Goal: Task Accomplishment & Management: Manage account settings

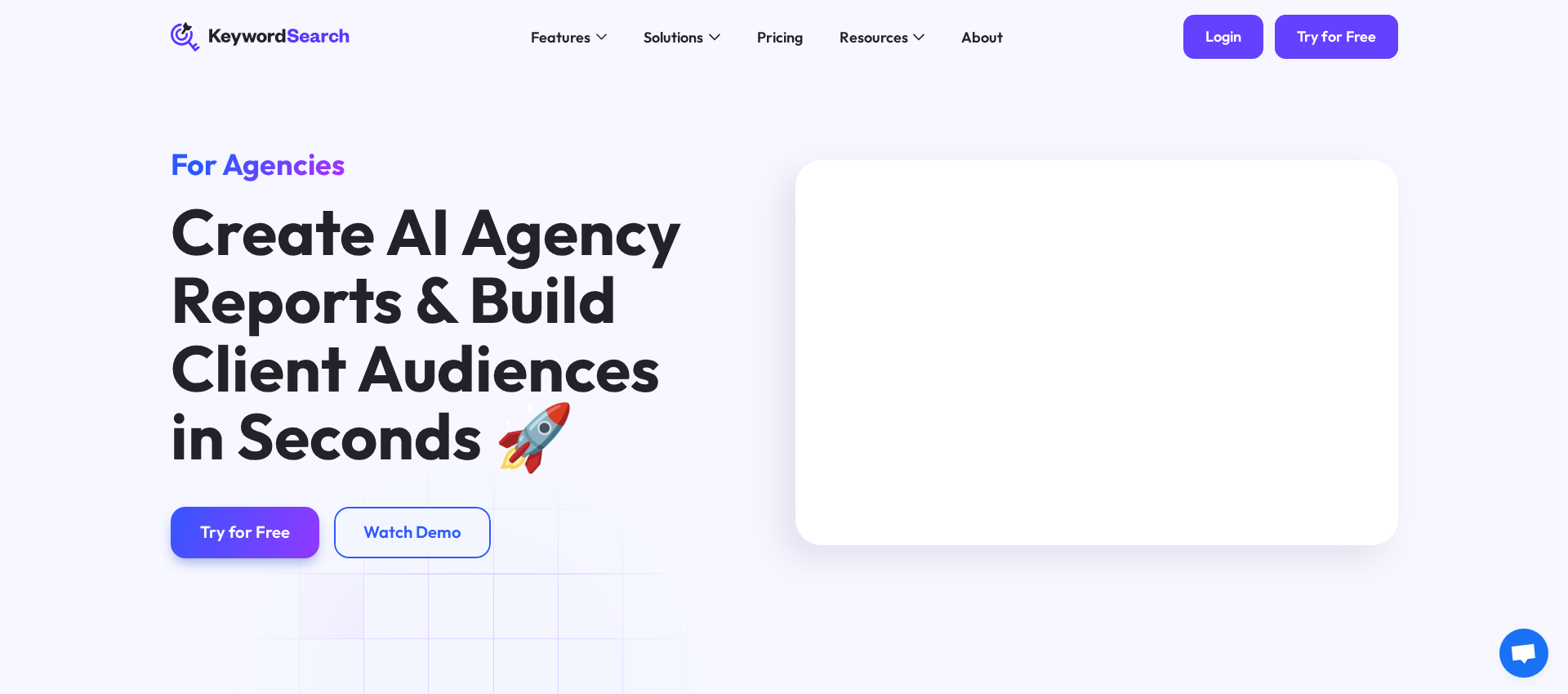
click at [1233, 38] on div "Login" at bounding box center [1224, 37] width 36 height 19
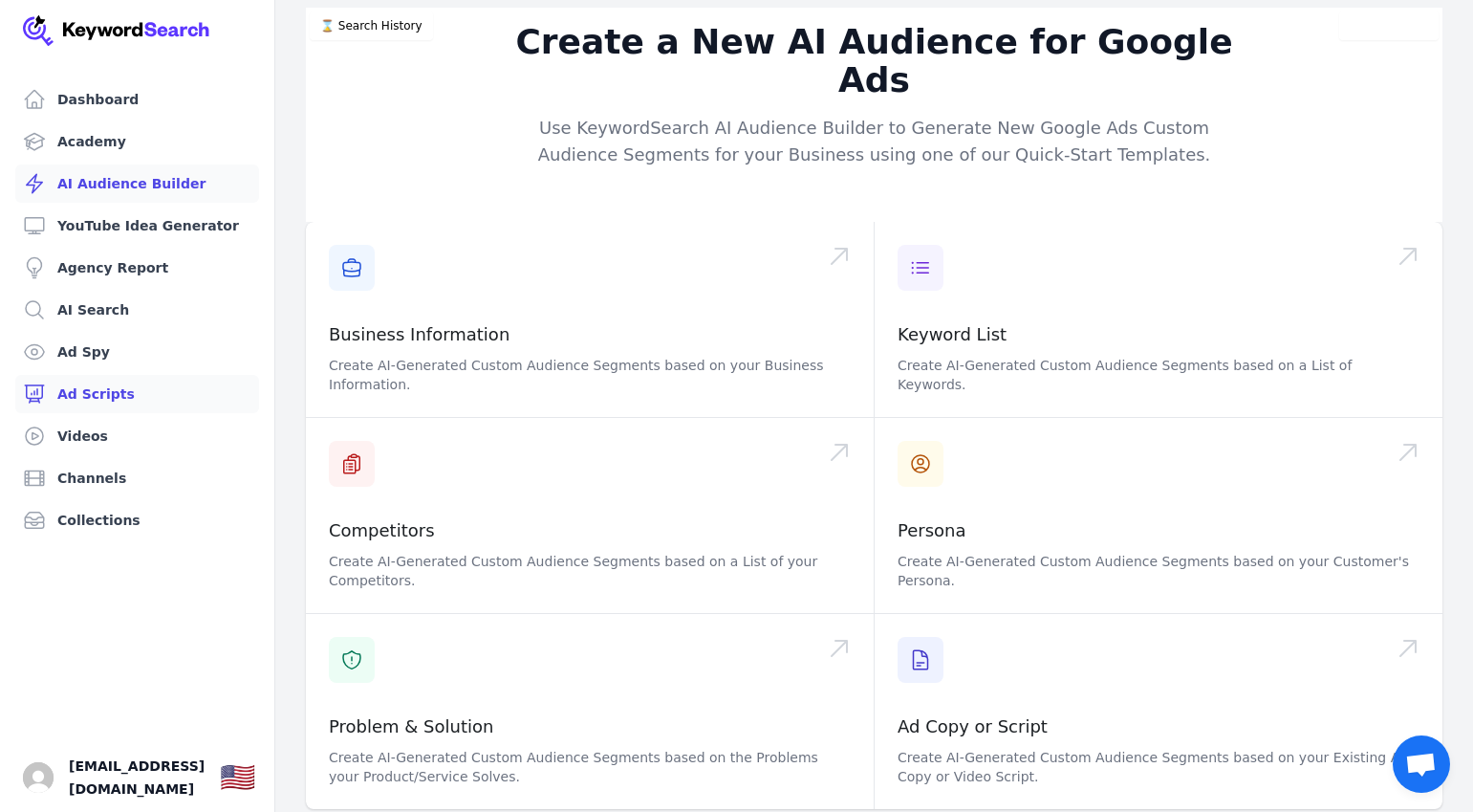
scroll to position [177, 0]
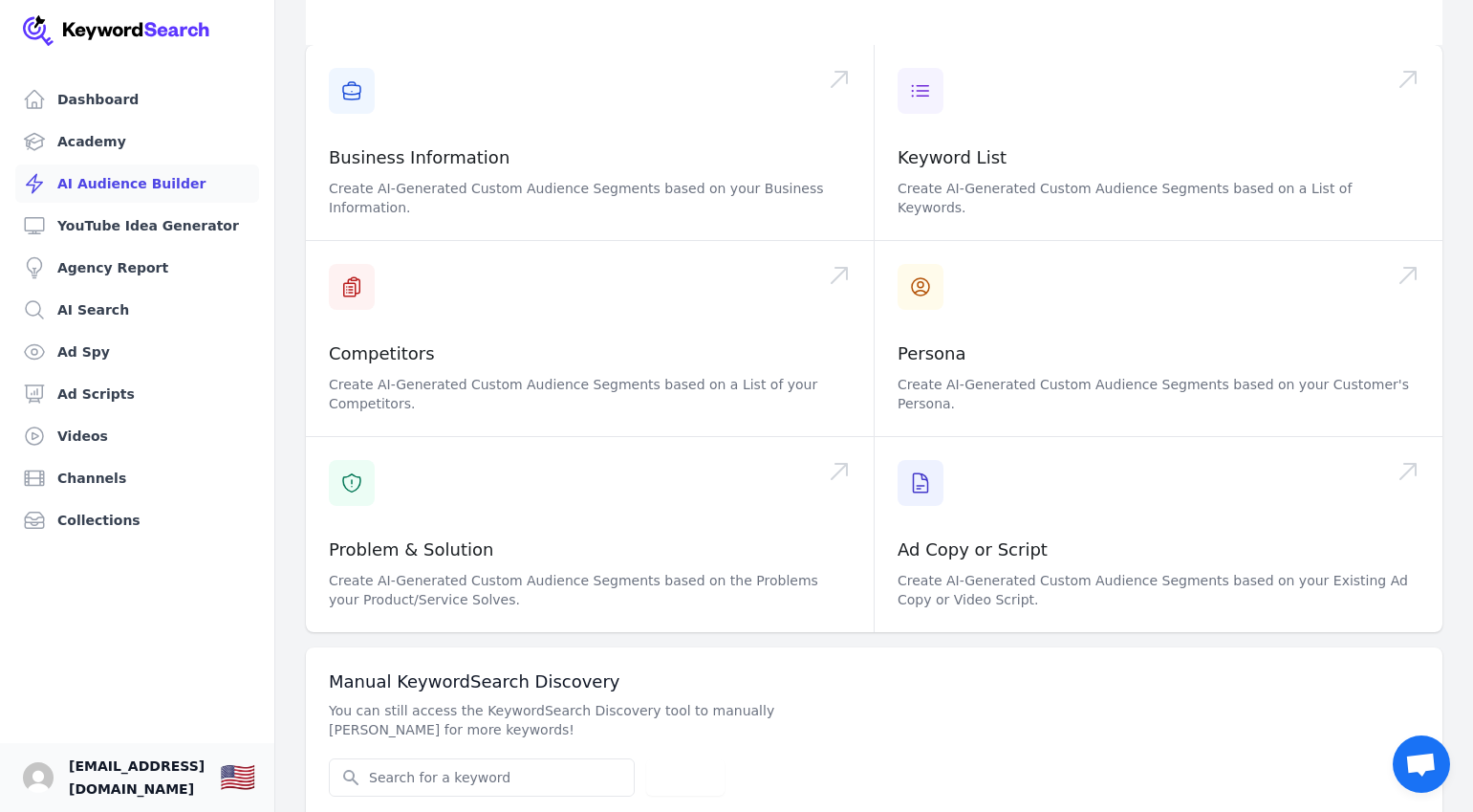
click at [204, 771] on span "[EMAIL_ADDRESS][DOMAIN_NAME]" at bounding box center [136, 777] width 136 height 46
click at [197, 776] on span "[EMAIL_ADDRESS][DOMAIN_NAME]" at bounding box center [136, 777] width 136 height 46
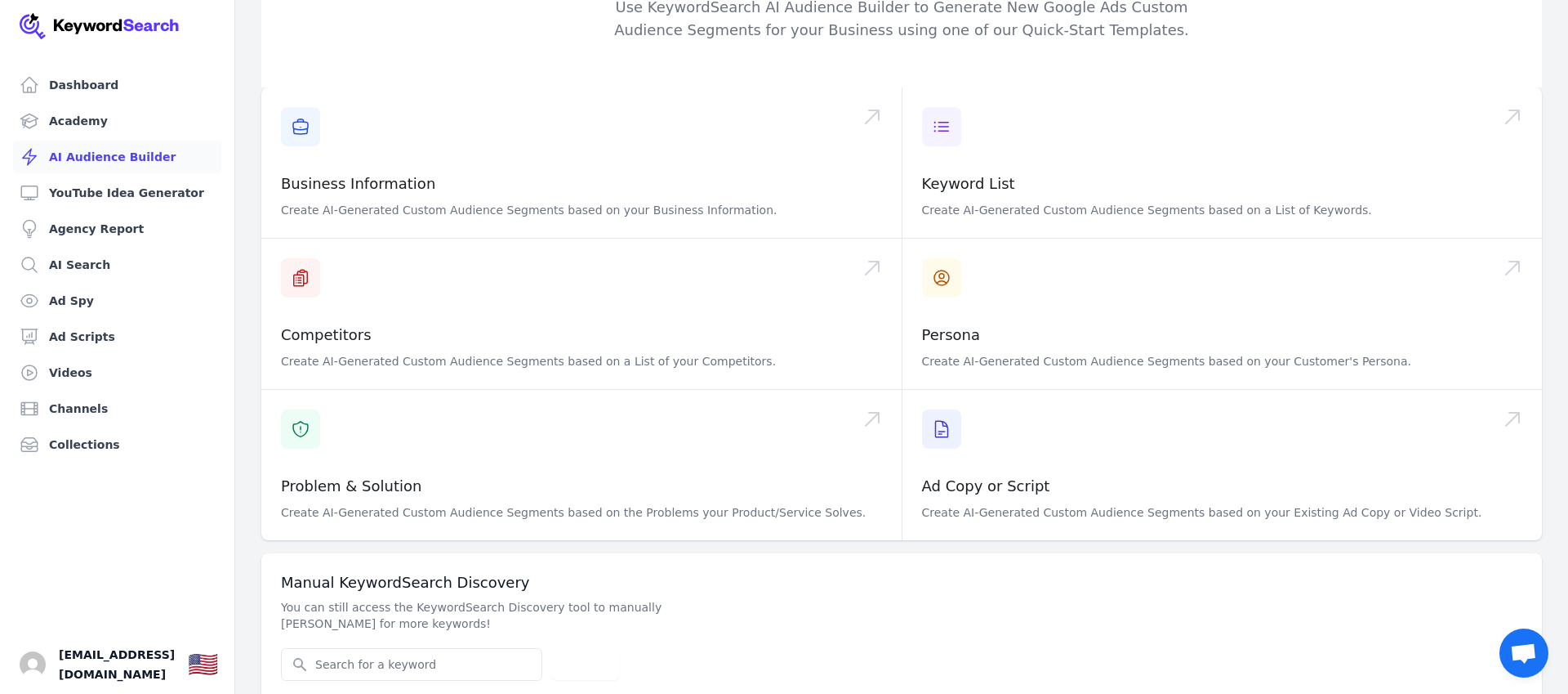
scroll to position [0, 0]
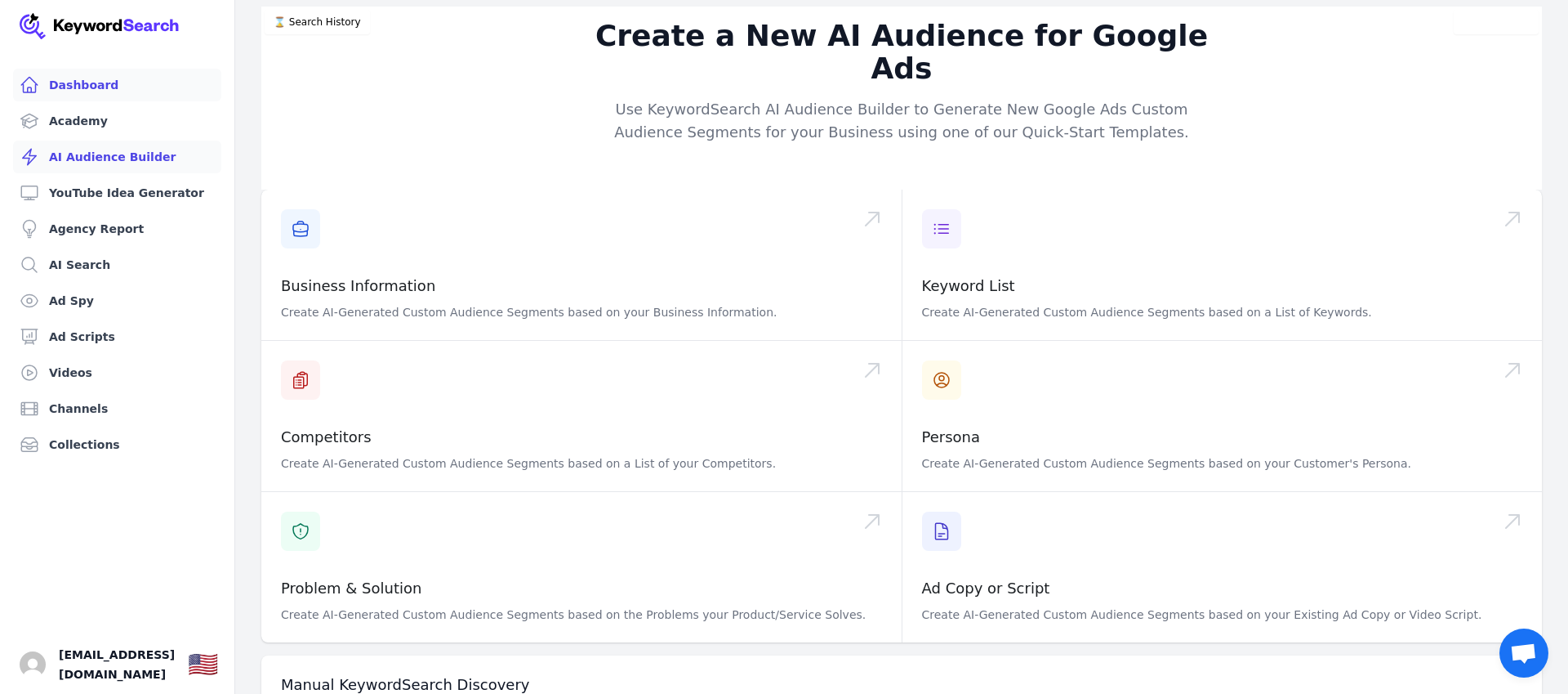
click at [54, 82] on link "Dashboard" at bounding box center [117, 85] width 208 height 33
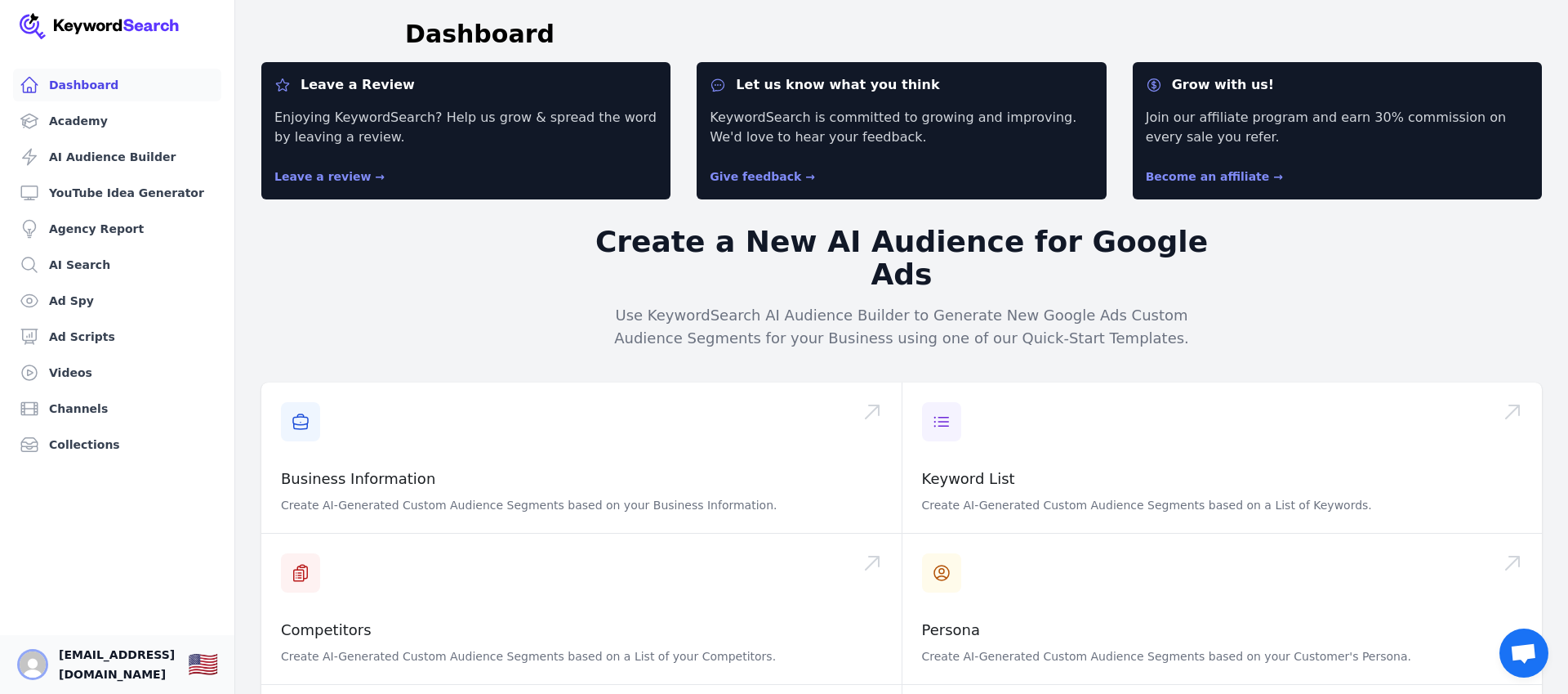
click at [36, 667] on img "Open user button" at bounding box center [33, 664] width 26 height 26
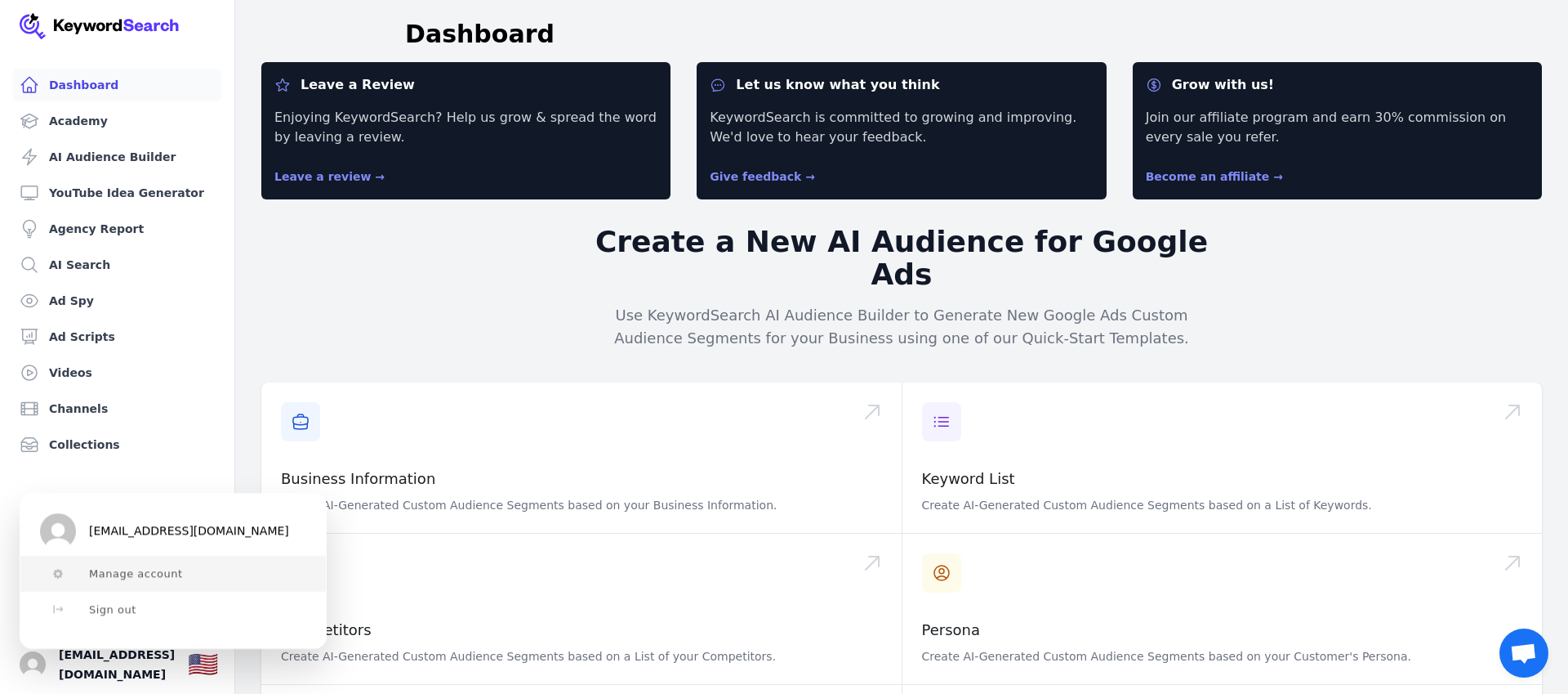
click at [137, 575] on span "Manage account" at bounding box center [136, 574] width 94 height 13
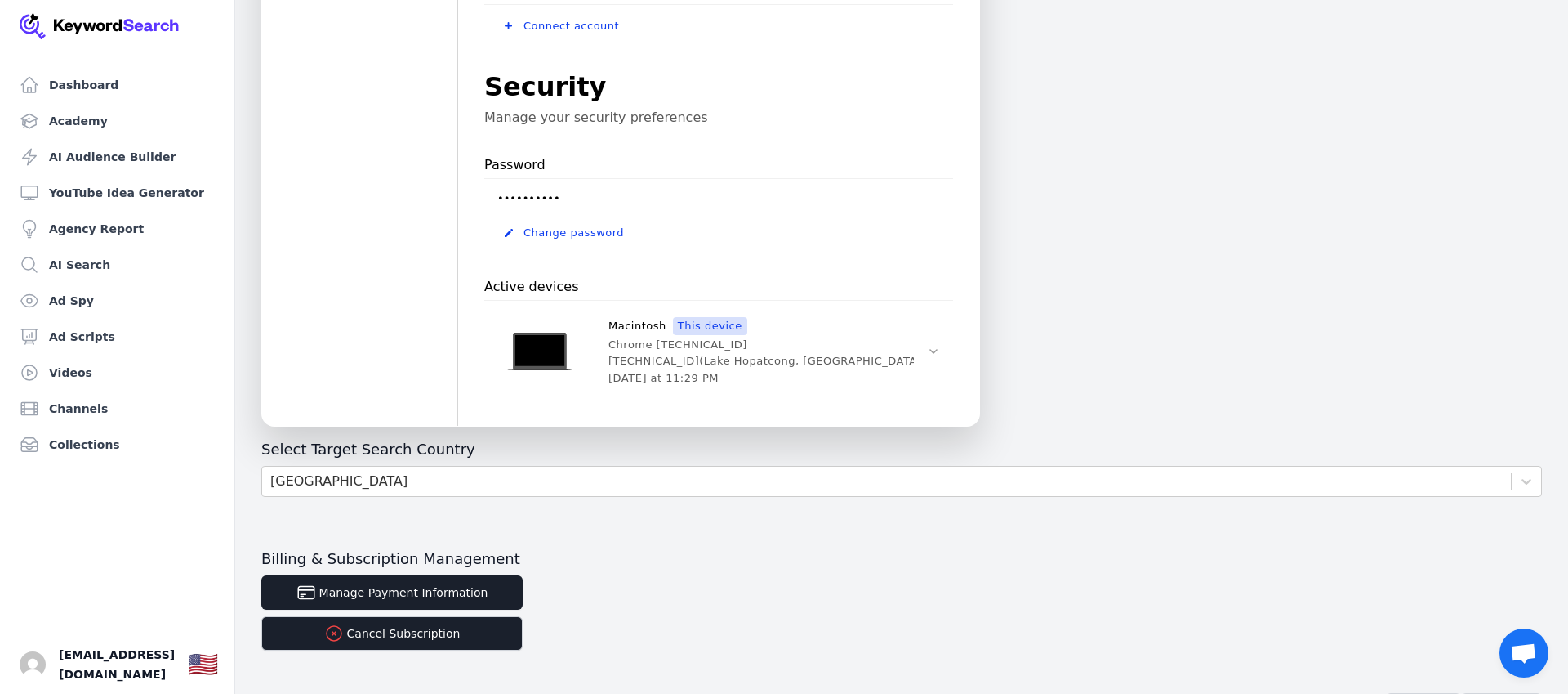
scroll to position [503, 0]
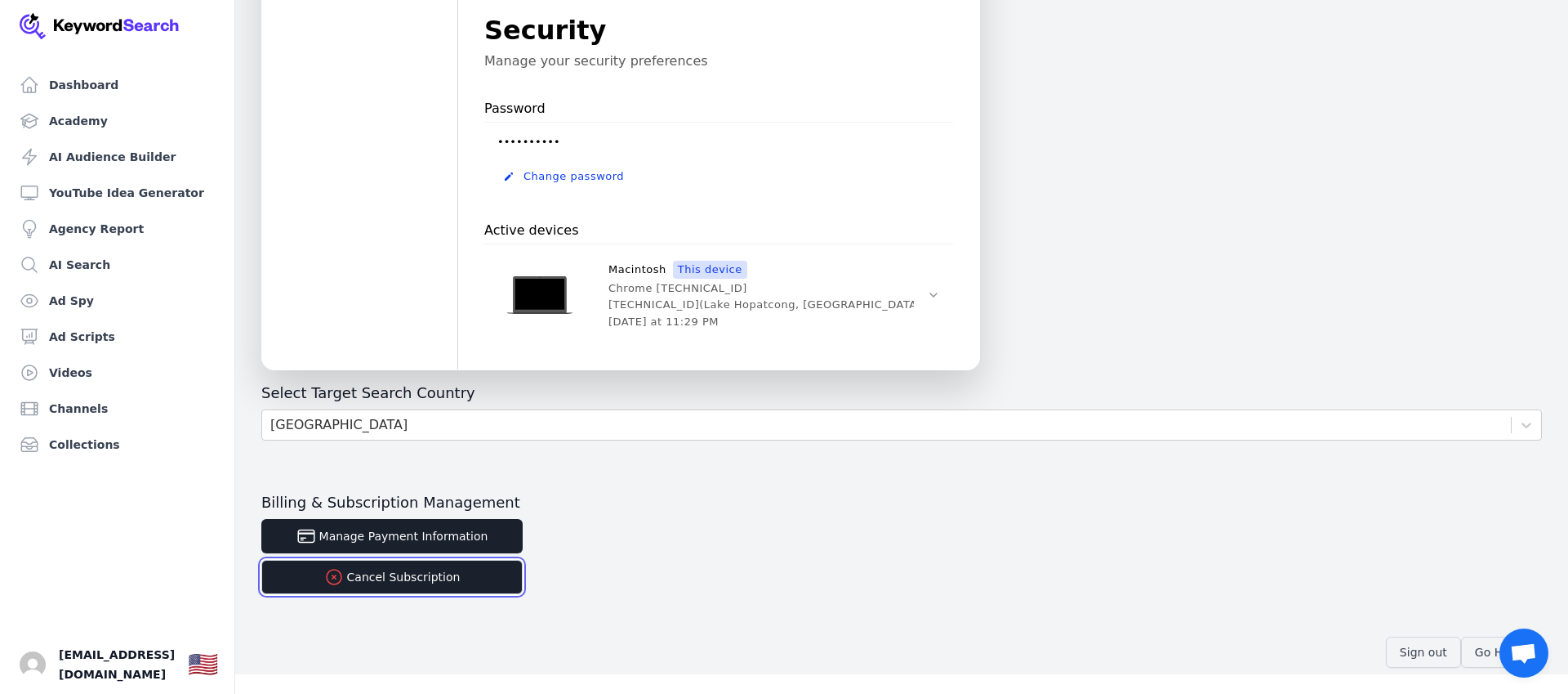
click at [386, 572] on button "Cancel Subscription" at bounding box center [393, 577] width 262 height 35
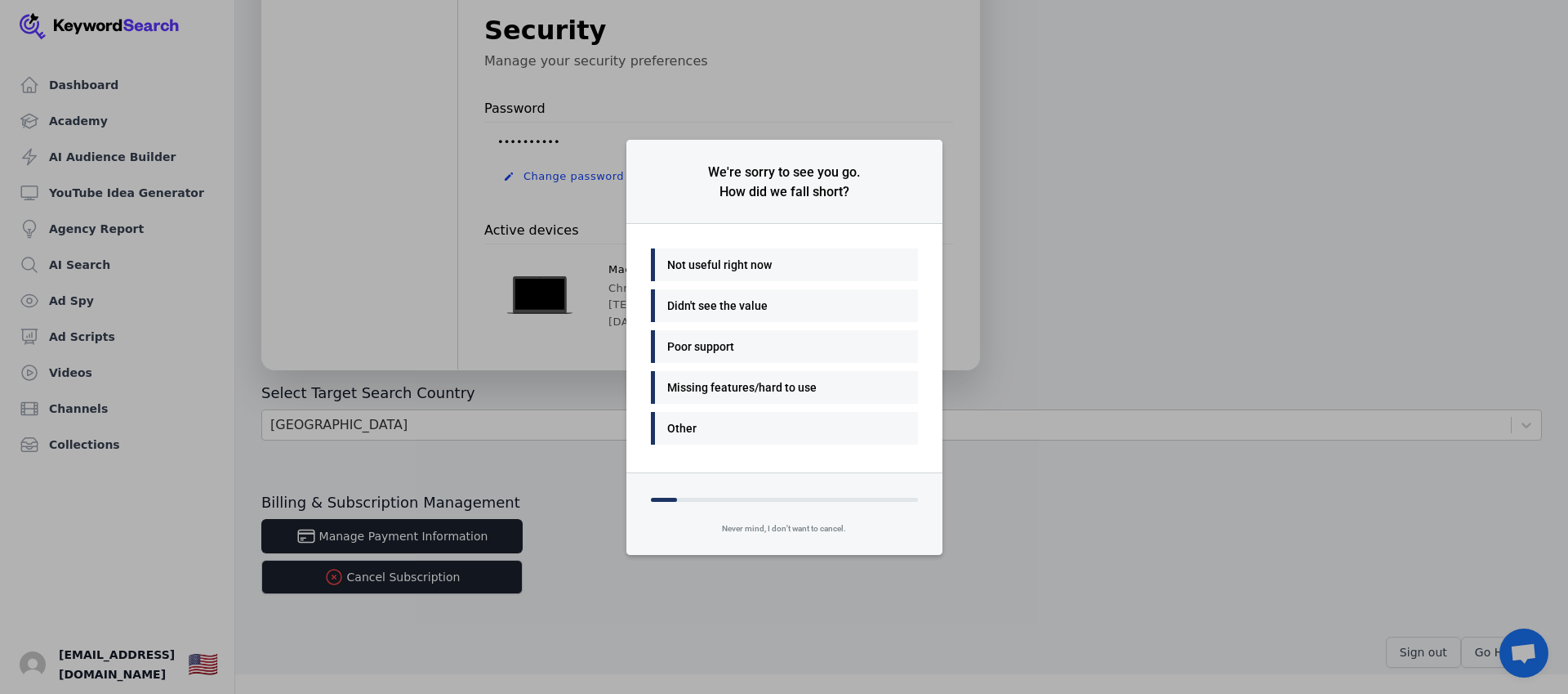
click at [719, 265] on div "Not useful right now" at bounding box center [780, 265] width 226 height 20
click at [720, 267] on div "Many things - I'll be back" at bounding box center [780, 265] width 226 height 20
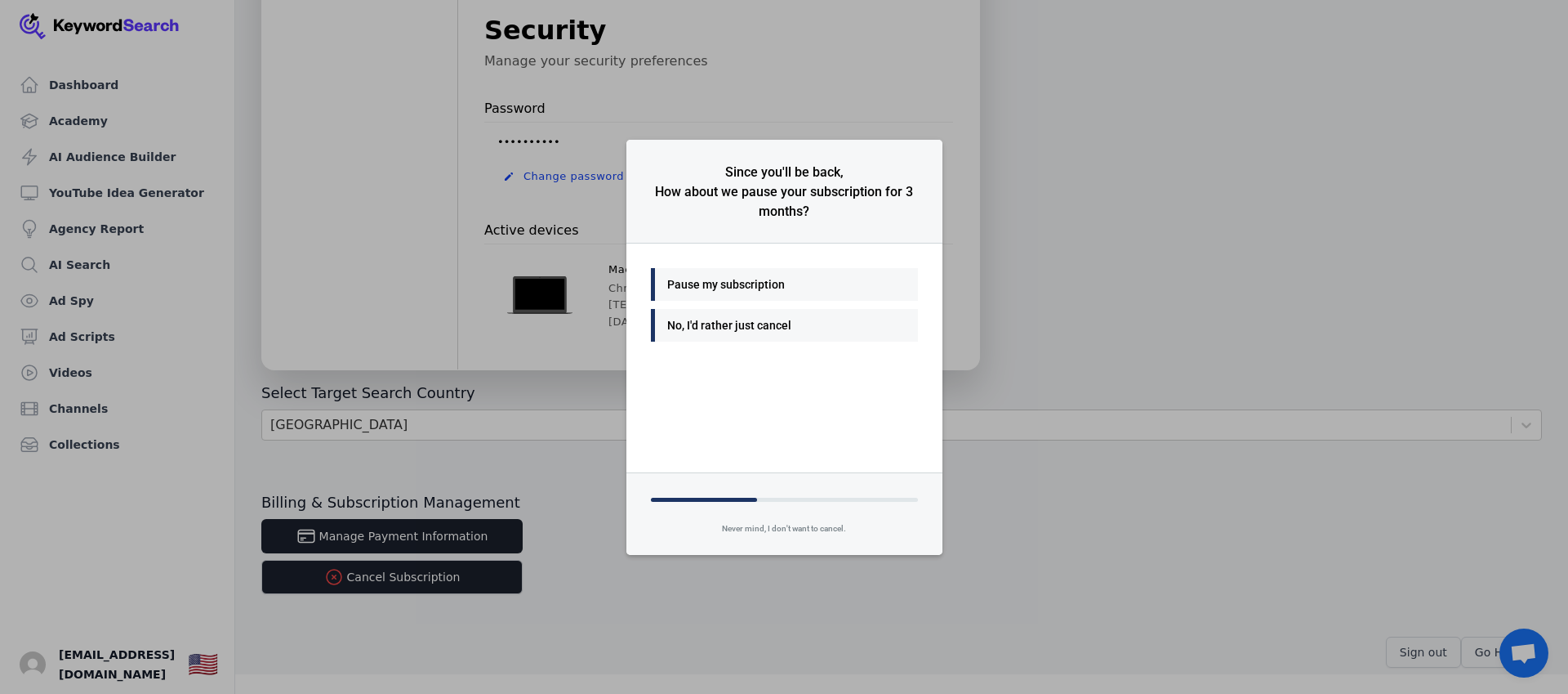
click at [710, 328] on div "No, I'd rather just cancel" at bounding box center [780, 325] width 226 height 20
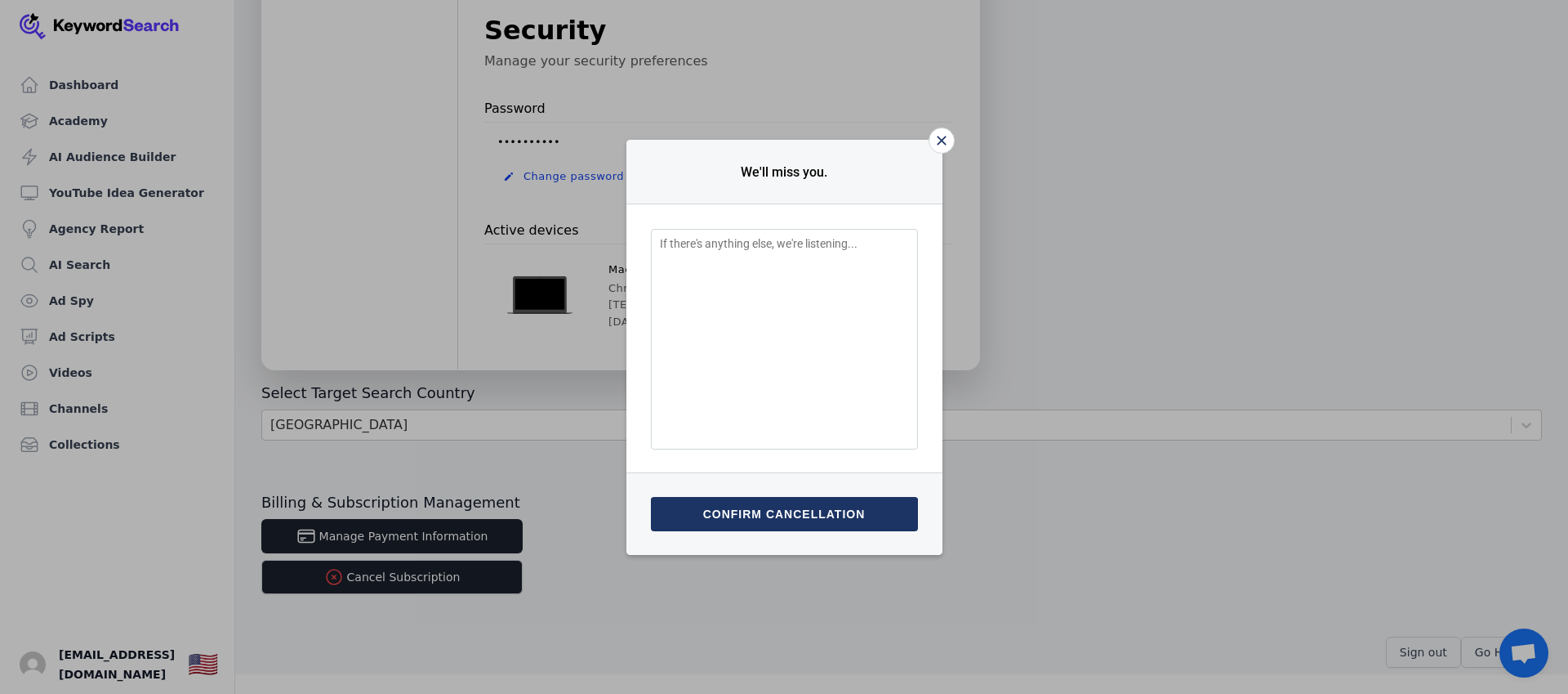
click at [834, 515] on button "Confirm cancellation" at bounding box center [784, 514] width 268 height 35
